Goal: Task Accomplishment & Management: Use online tool/utility

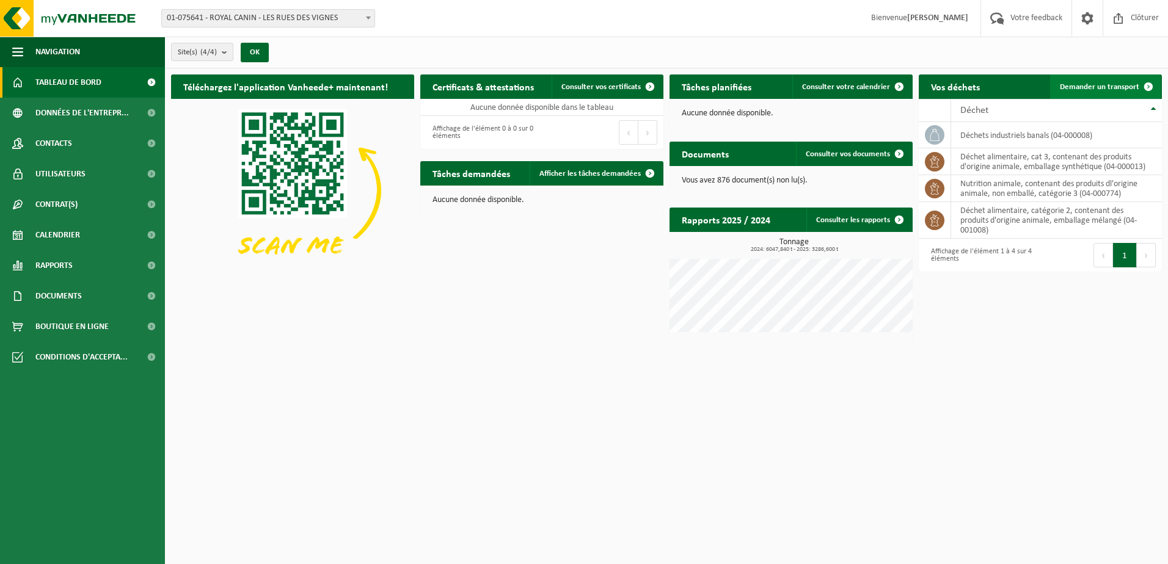
click at [1141, 82] on span at bounding box center [1148, 87] width 24 height 24
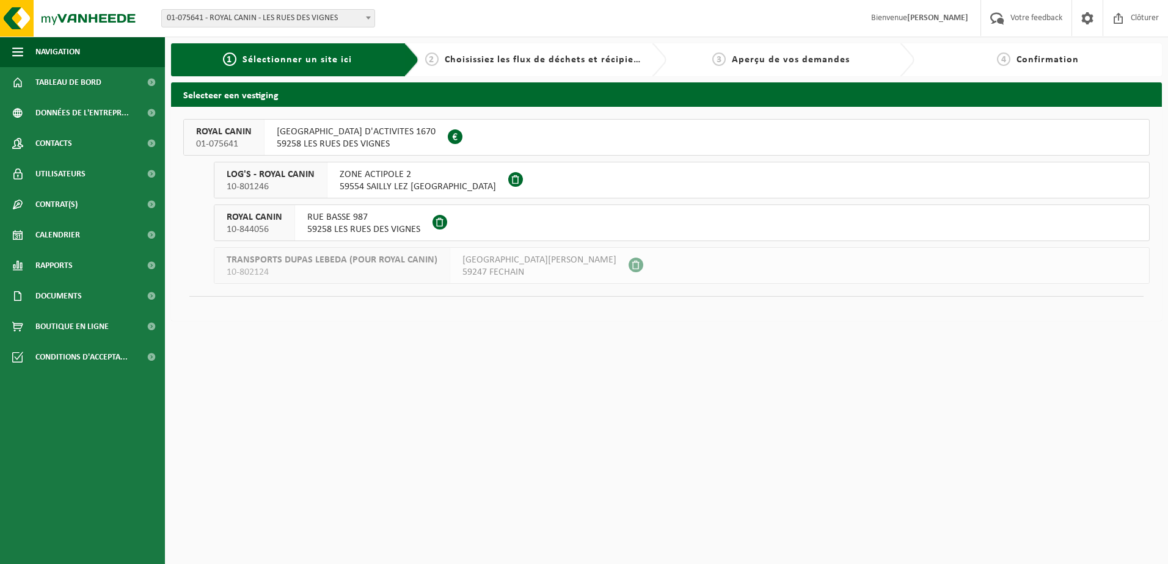
click at [249, 137] on span "ROYAL CANIN" at bounding box center [224, 132] width 56 height 12
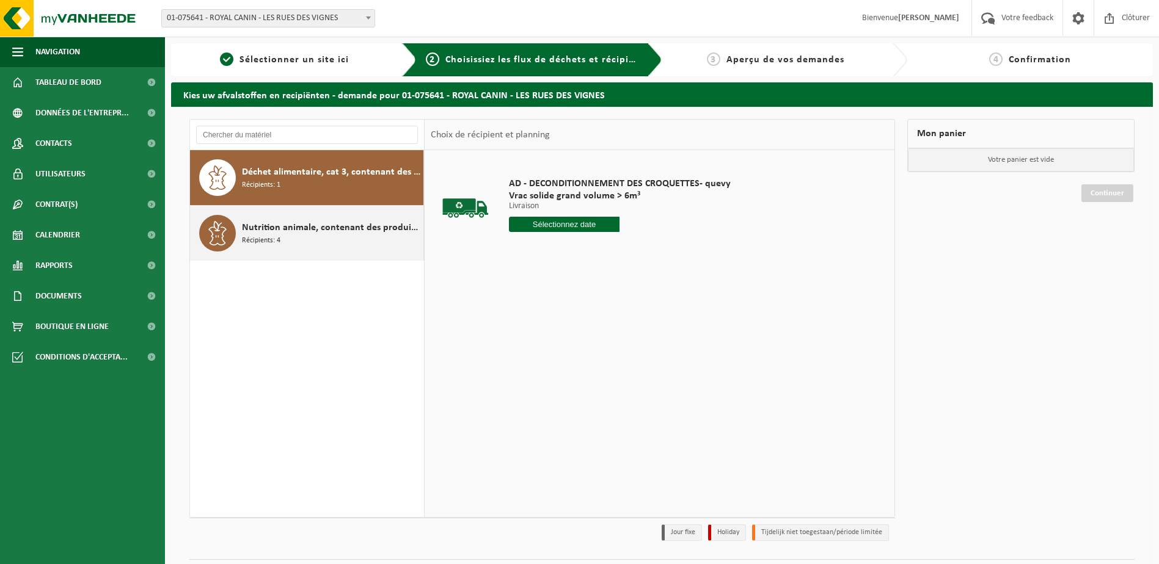
click at [316, 239] on div "Nutrition animale, contenant des produits dl'origine animale, non emballé, caté…" at bounding box center [331, 233] width 178 height 37
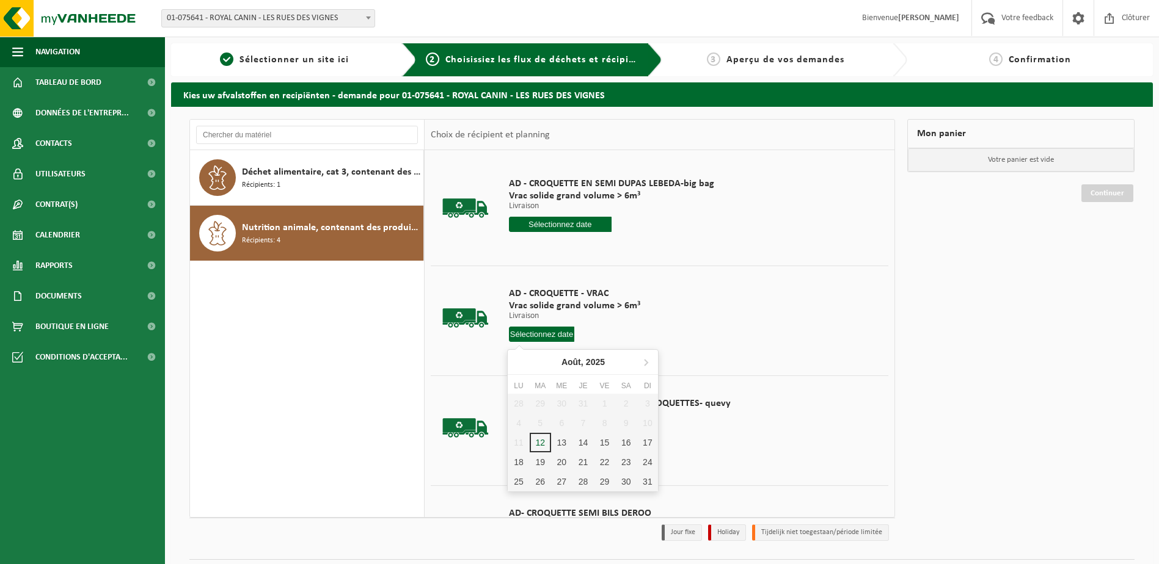
click at [552, 333] on input "text" at bounding box center [542, 334] width 66 height 15
click at [558, 446] on div "13" at bounding box center [561, 443] width 21 height 20
type input "à partir de 2025-08-13"
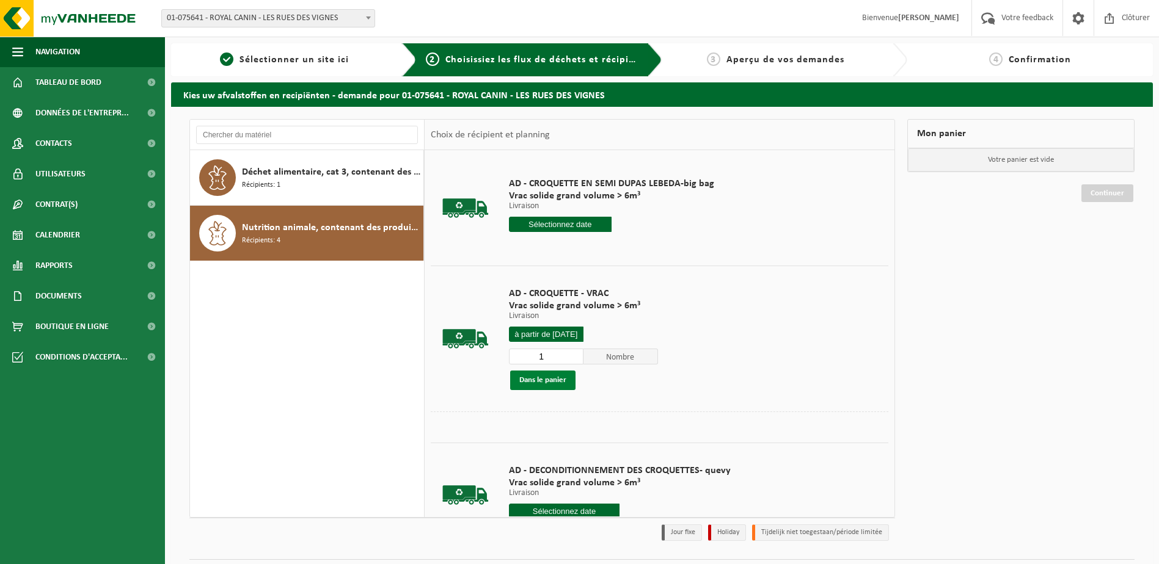
click at [546, 383] on button "Dans le panier" at bounding box center [542, 381] width 65 height 20
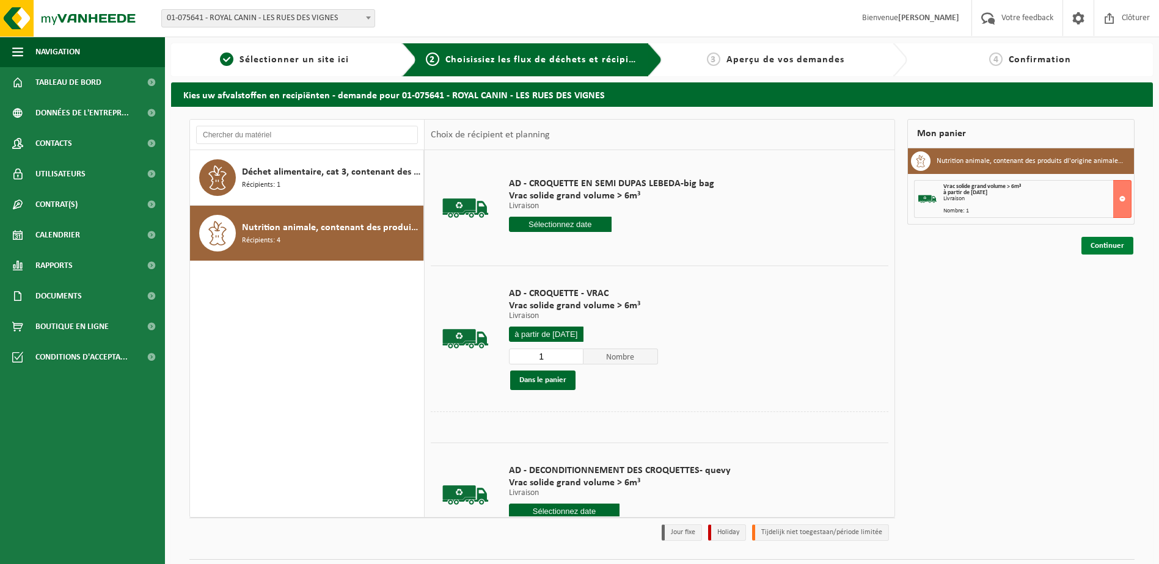
click at [1101, 244] on link "Continuer" at bounding box center [1107, 246] width 52 height 18
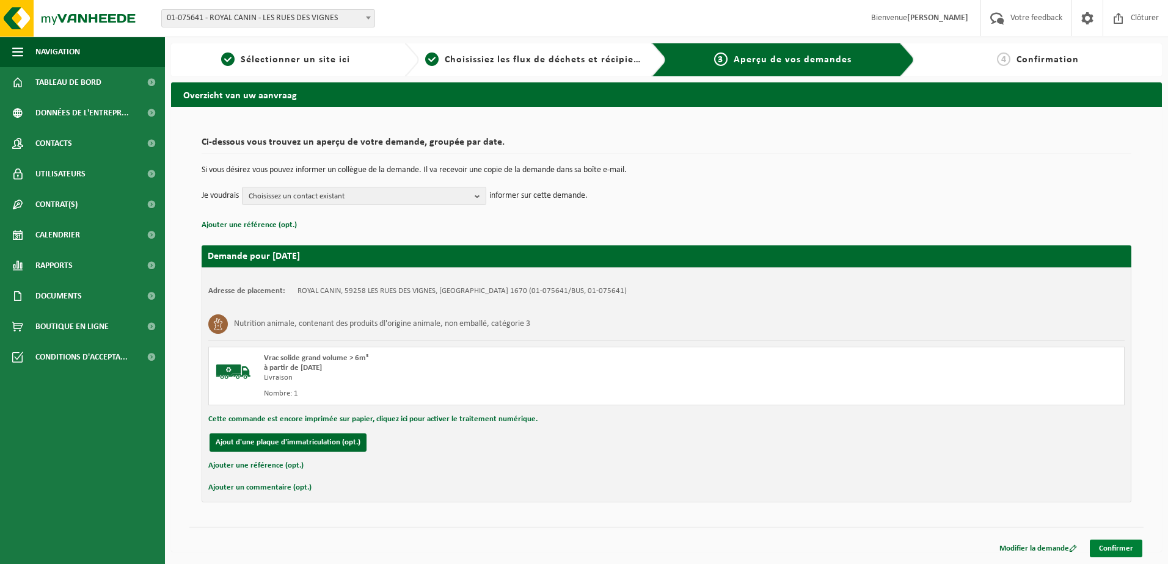
click at [1126, 551] on link "Confirmer" at bounding box center [1116, 549] width 53 height 18
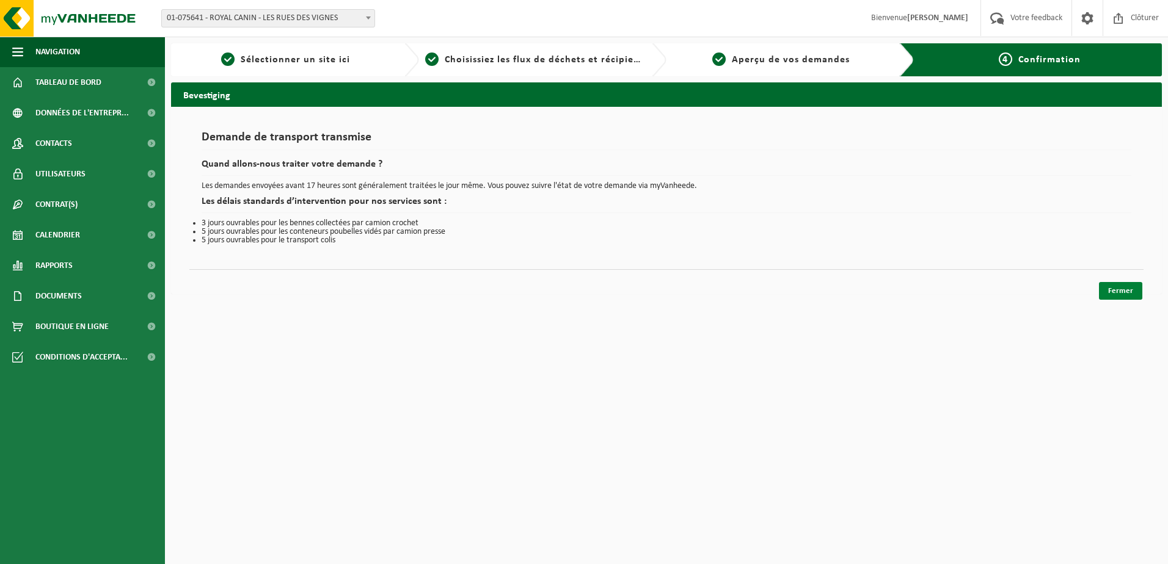
click at [1130, 299] on link "Fermer" at bounding box center [1120, 291] width 43 height 18
